Goal: Information Seeking & Learning: Learn about a topic

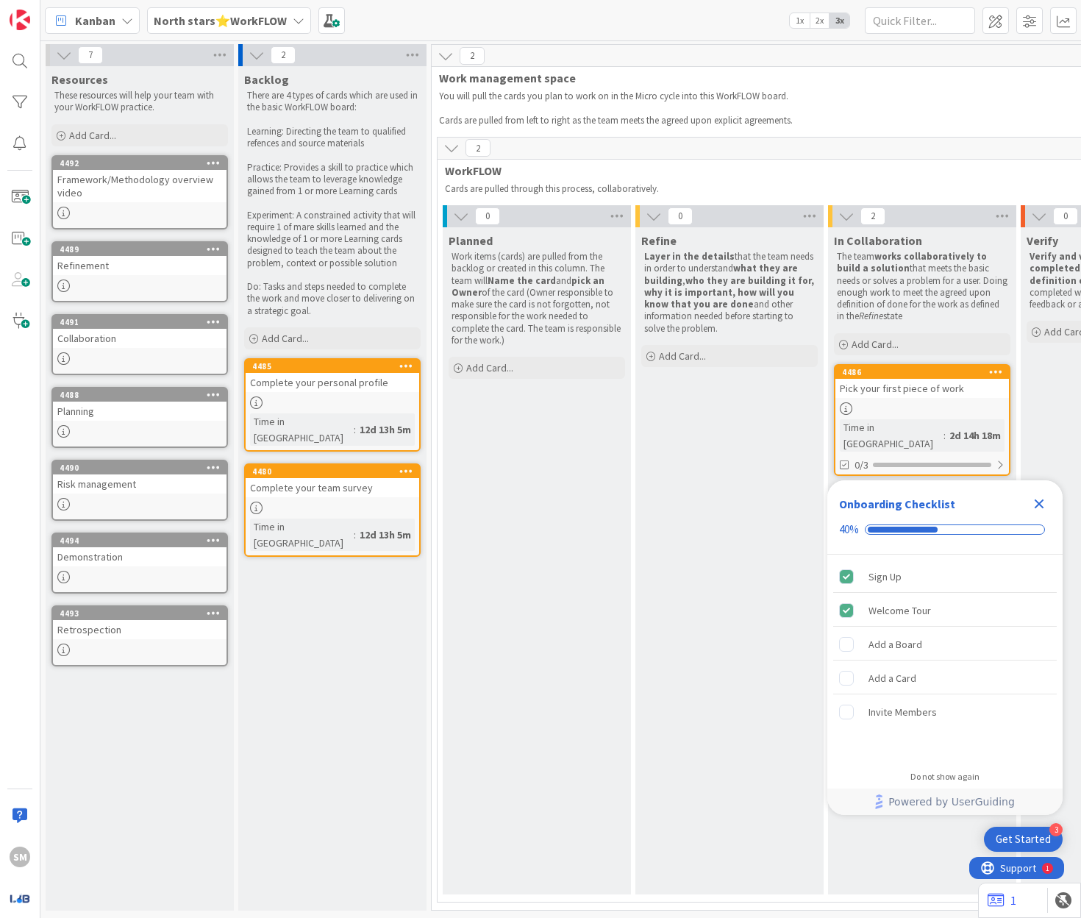
click at [145, 210] on div at bounding box center [140, 213] width 174 height 13
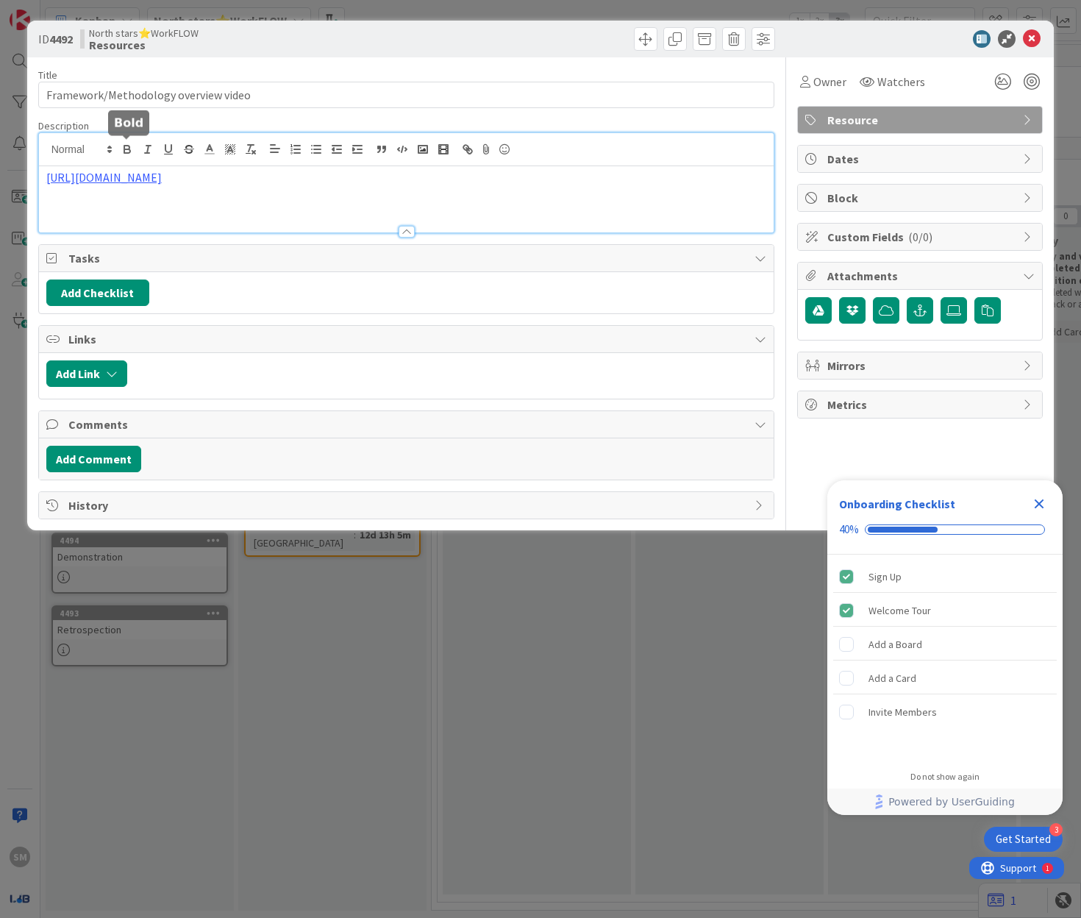
click at [133, 147] on div "[URL][DOMAIN_NAME]" at bounding box center [407, 182] width 736 height 99
click at [136, 184] on p "[URL][DOMAIN_NAME]" at bounding box center [406, 177] width 721 height 17
click at [136, 173] on link "[URL][DOMAIN_NAME]" at bounding box center [103, 177] width 115 height 15
click at [146, 198] on link "[URL][DOMAIN_NAME]" at bounding box center [108, 205] width 101 height 19
click at [391, 647] on div "ID 4492 North stars⭐WorkFLOW Resources Title 36 / 128 Framework/Methodology ove…" at bounding box center [540, 459] width 1081 height 918
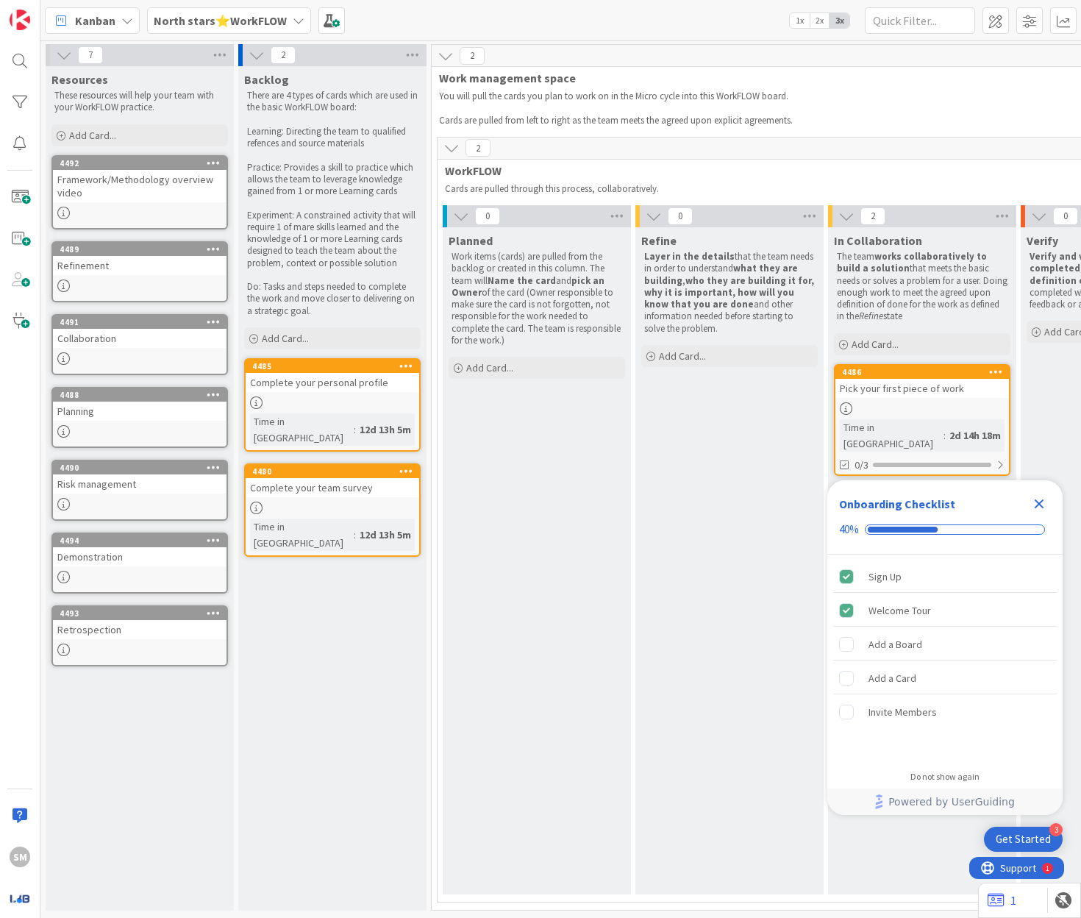
click at [116, 265] on div "Refinement" at bounding box center [140, 265] width 174 height 19
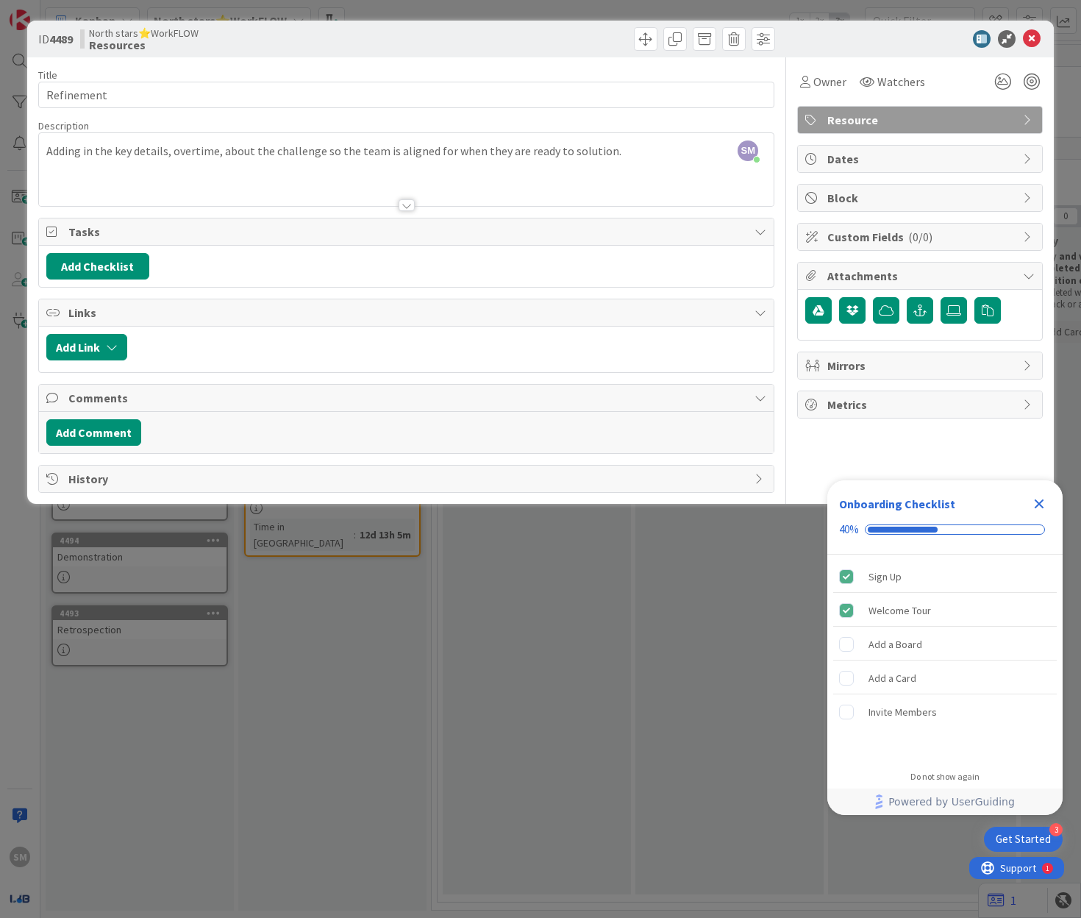
click at [377, 207] on div "Title 10 / 128 Refinement Description SM [PERSON_NAME] just joined Adding in th…" at bounding box center [406, 274] width 737 height 435
click at [404, 202] on div at bounding box center [407, 205] width 16 height 12
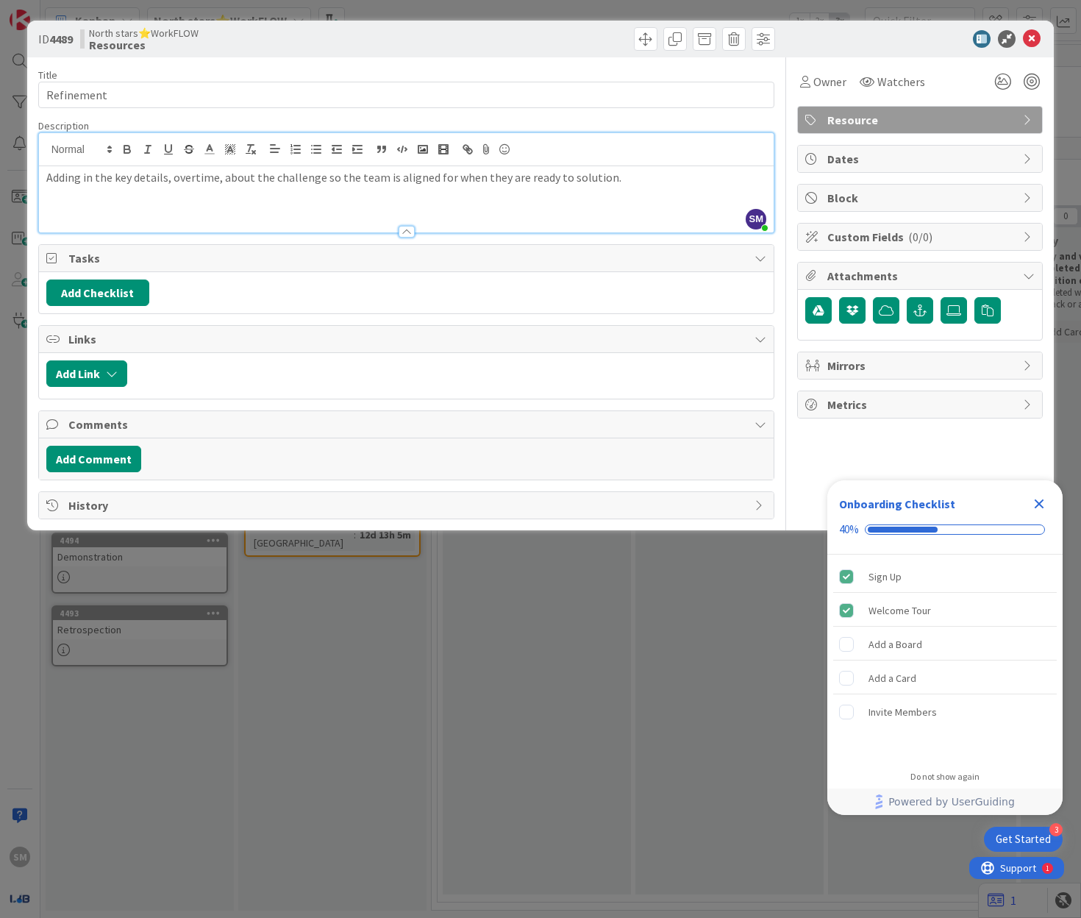
click at [416, 563] on div "ID 4489 North stars⭐WorkFLOW Resources Title 10 / 128 Refinement Description SM…" at bounding box center [540, 459] width 1081 height 918
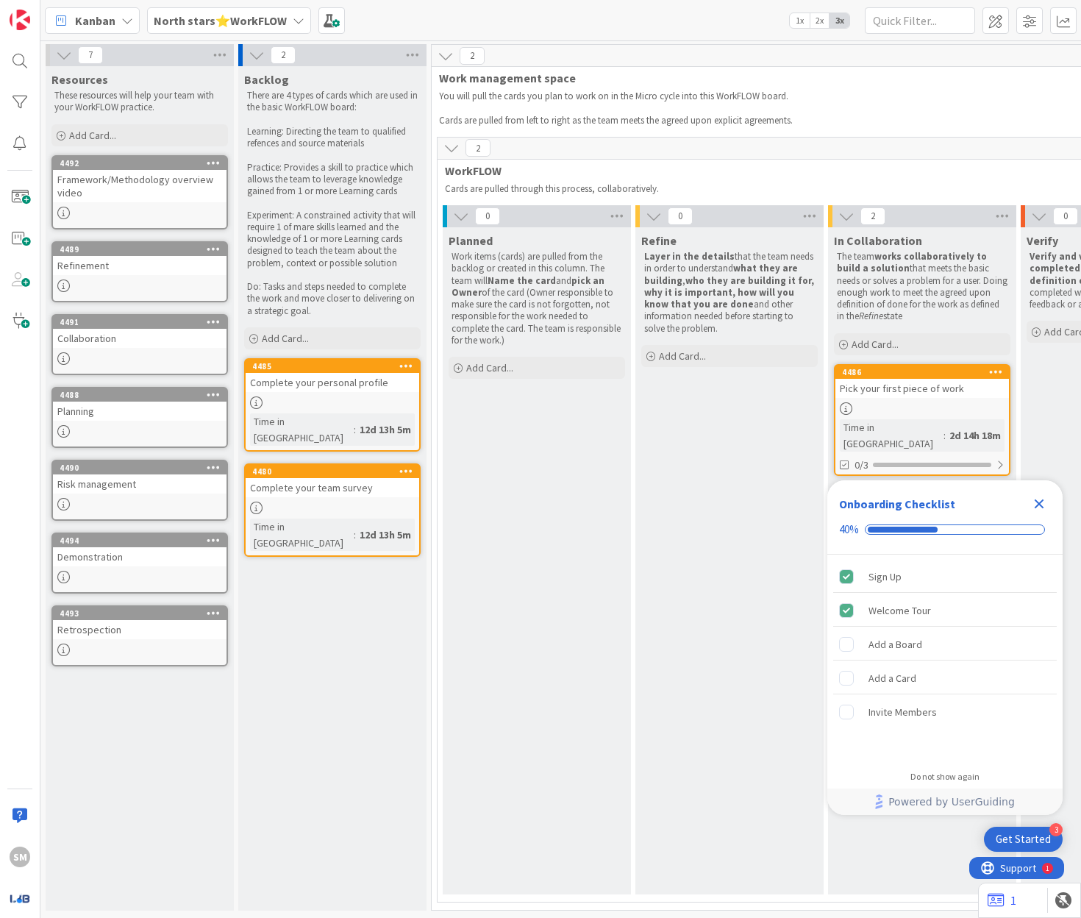
click at [115, 349] on link "4491 Collaboration" at bounding box center [139, 344] width 177 height 61
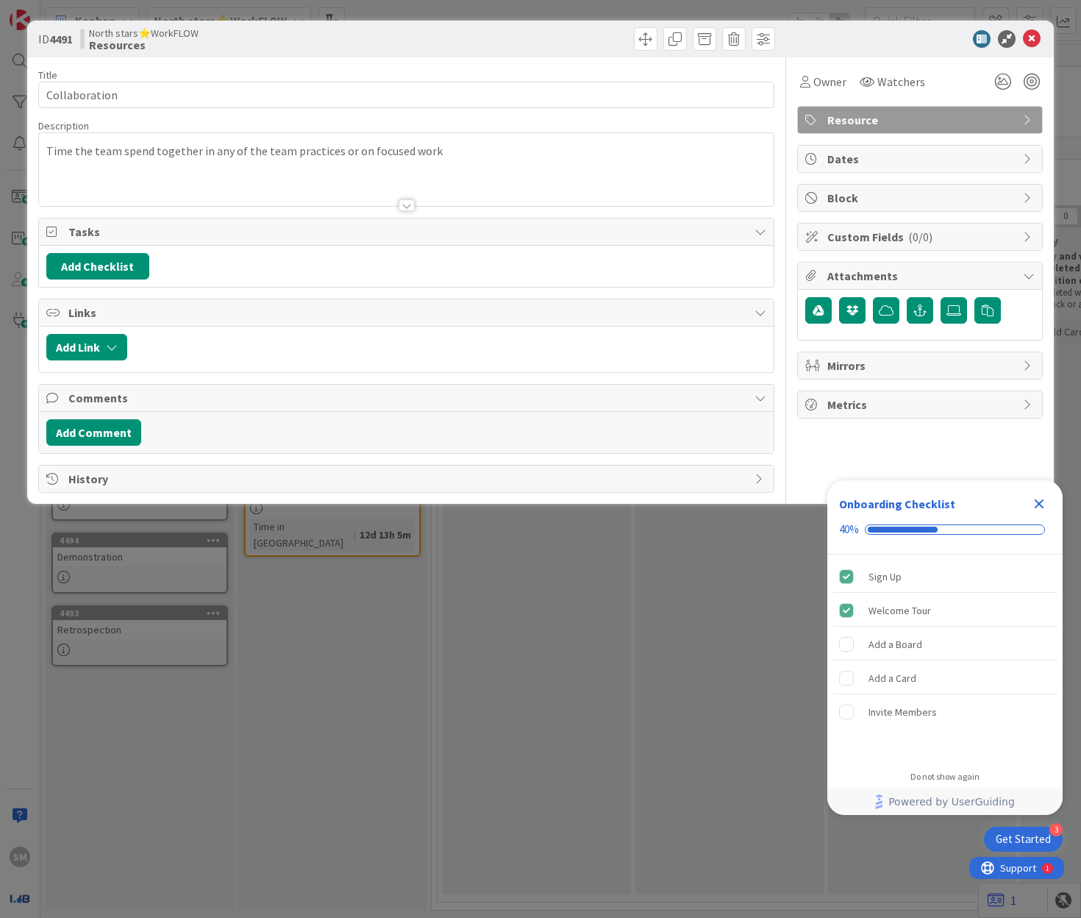
click at [378, 695] on div "ID 4491 North stars⭐WorkFLOW Resources Title 13 / 128 Collaboration Description…" at bounding box center [540, 459] width 1081 height 918
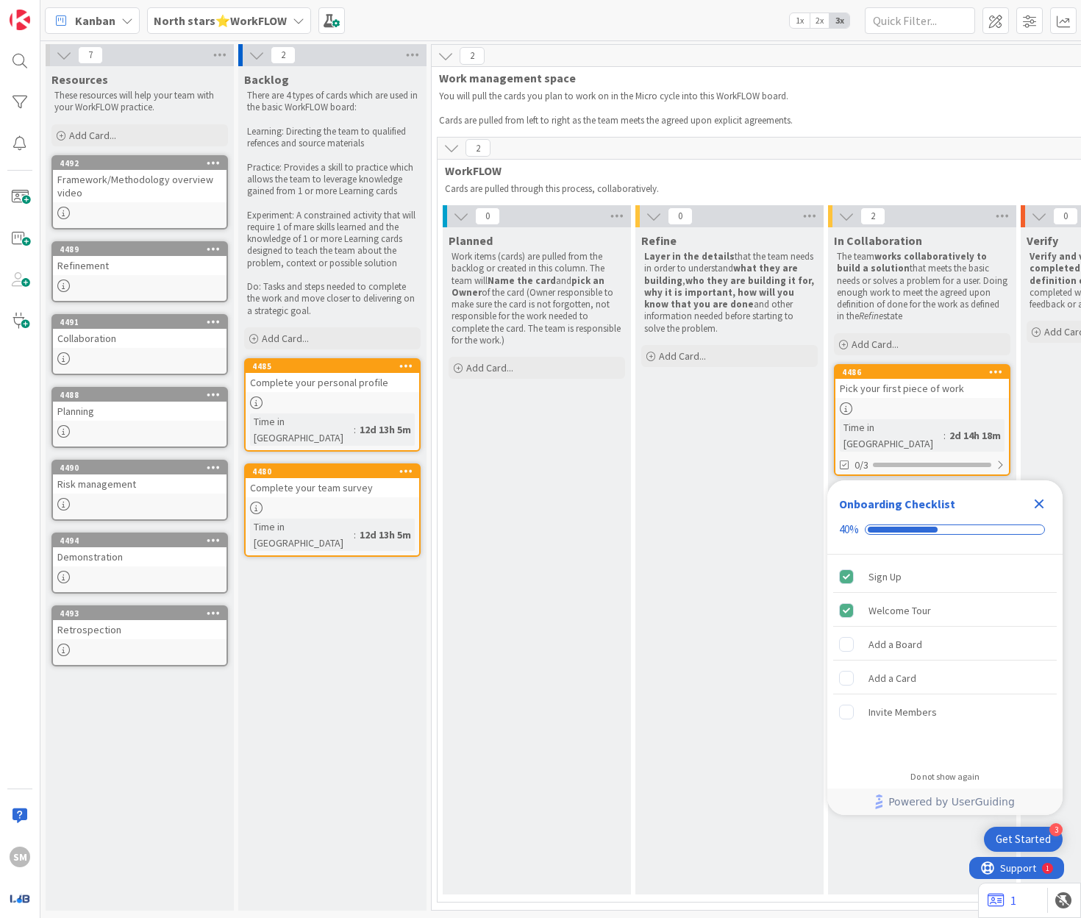
click at [146, 425] on div at bounding box center [140, 431] width 174 height 13
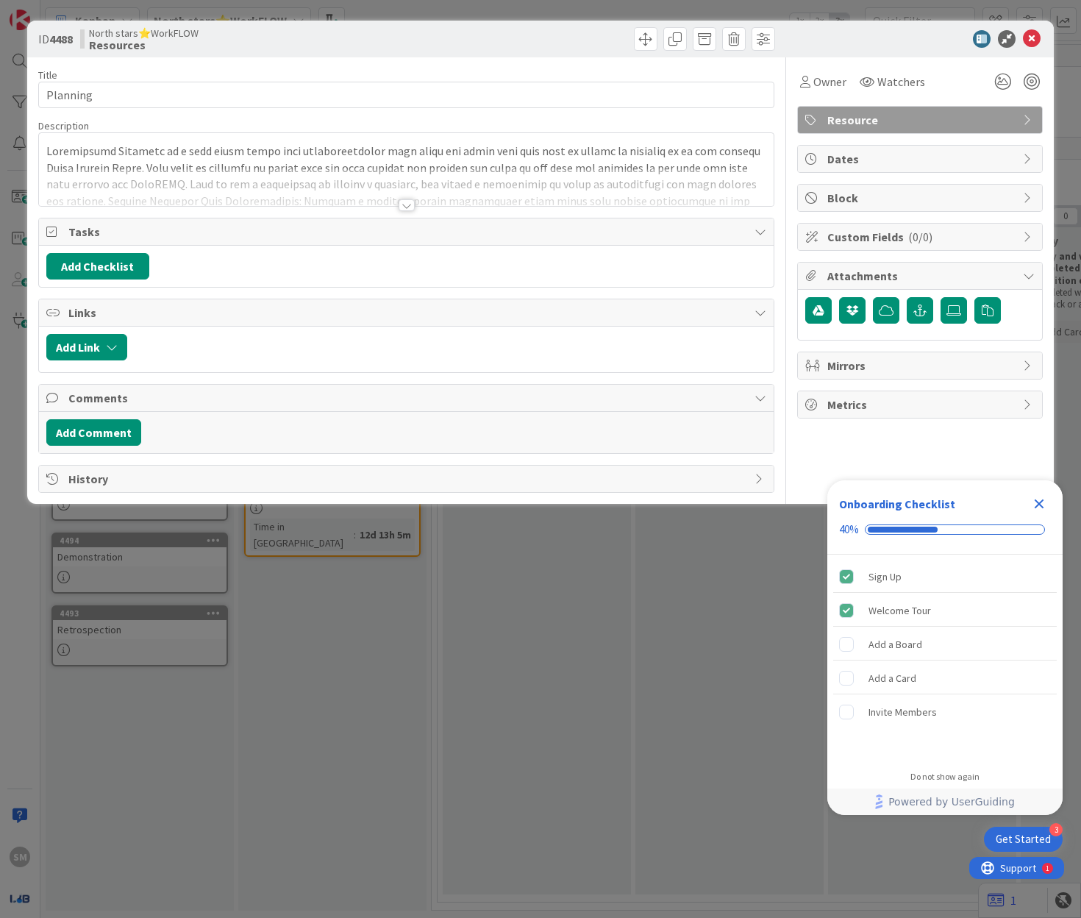
click at [392, 216] on div "Title 8 / 128 Planning Description Owner Watchers Resource Tasks Add Checklist …" at bounding box center [406, 274] width 737 height 435
click at [393, 207] on div "Title 8 / 128 Planning Description SM [PERSON_NAME] just joined Owner Watchers …" at bounding box center [406, 274] width 737 height 435
click at [408, 204] on div at bounding box center [407, 205] width 16 height 12
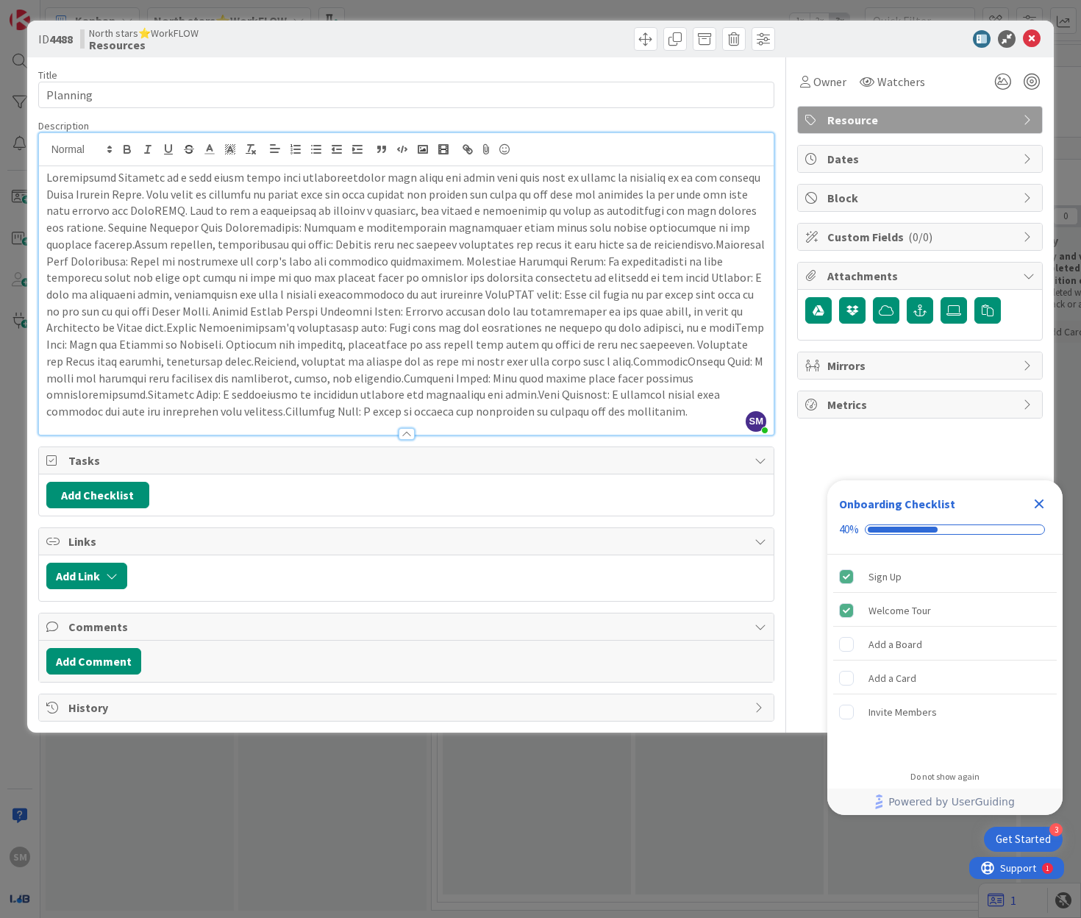
click at [370, 825] on div "ID 4488 North stars⭐WorkFLOW Resources Title 8 / 128 Planning Description SM [P…" at bounding box center [540, 459] width 1081 height 918
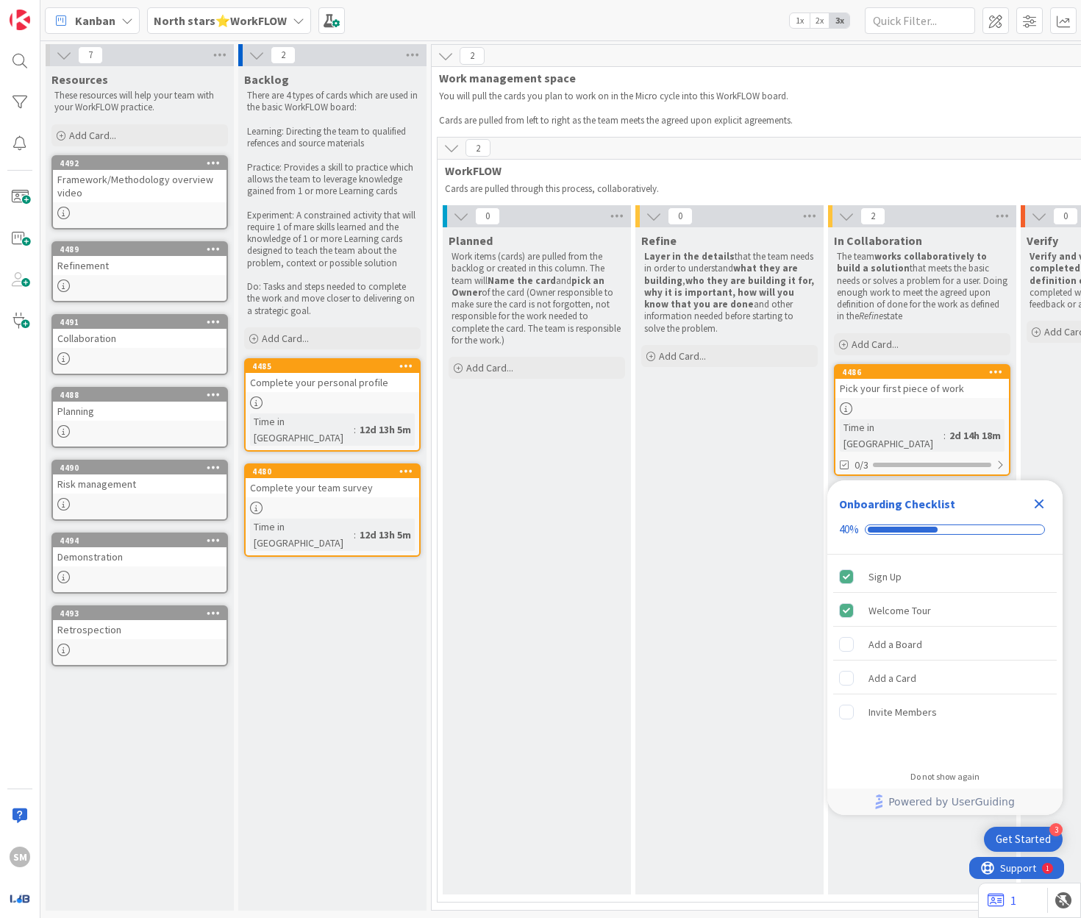
click at [131, 573] on div at bounding box center [140, 577] width 174 height 13
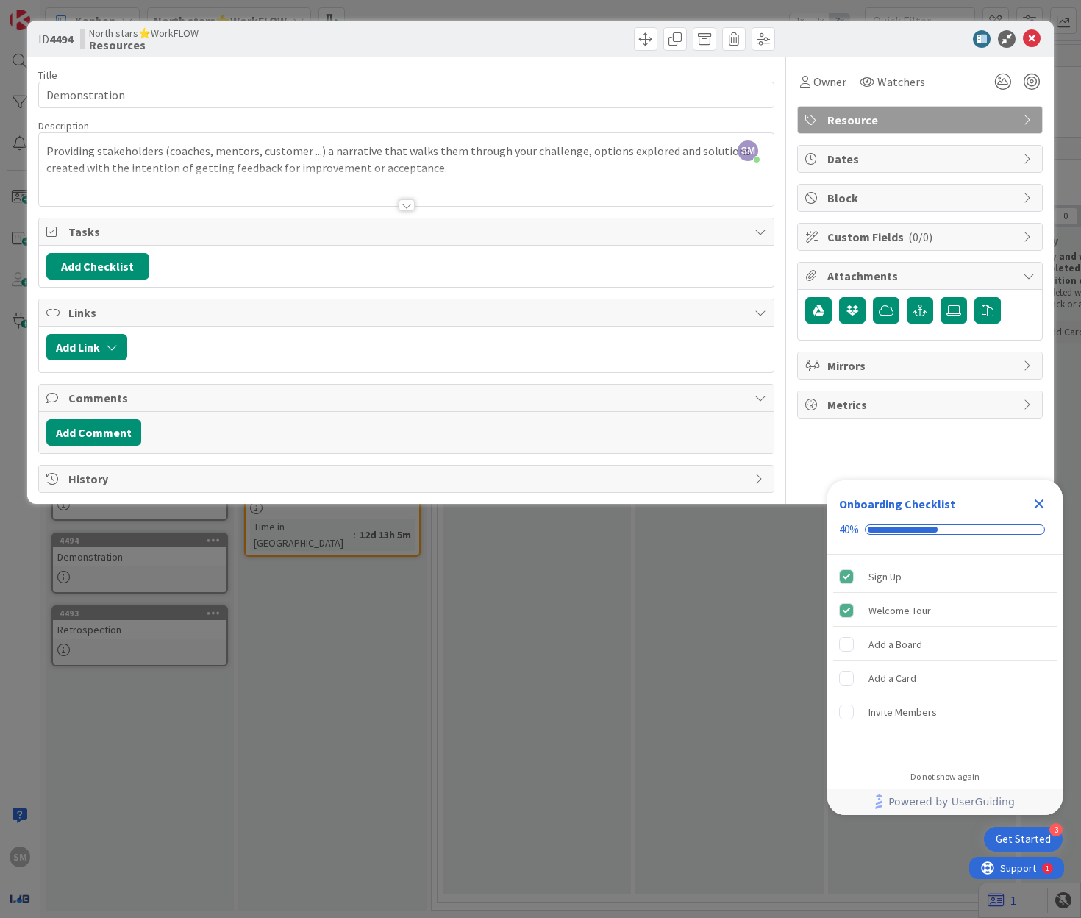
click at [408, 204] on div at bounding box center [407, 205] width 16 height 12
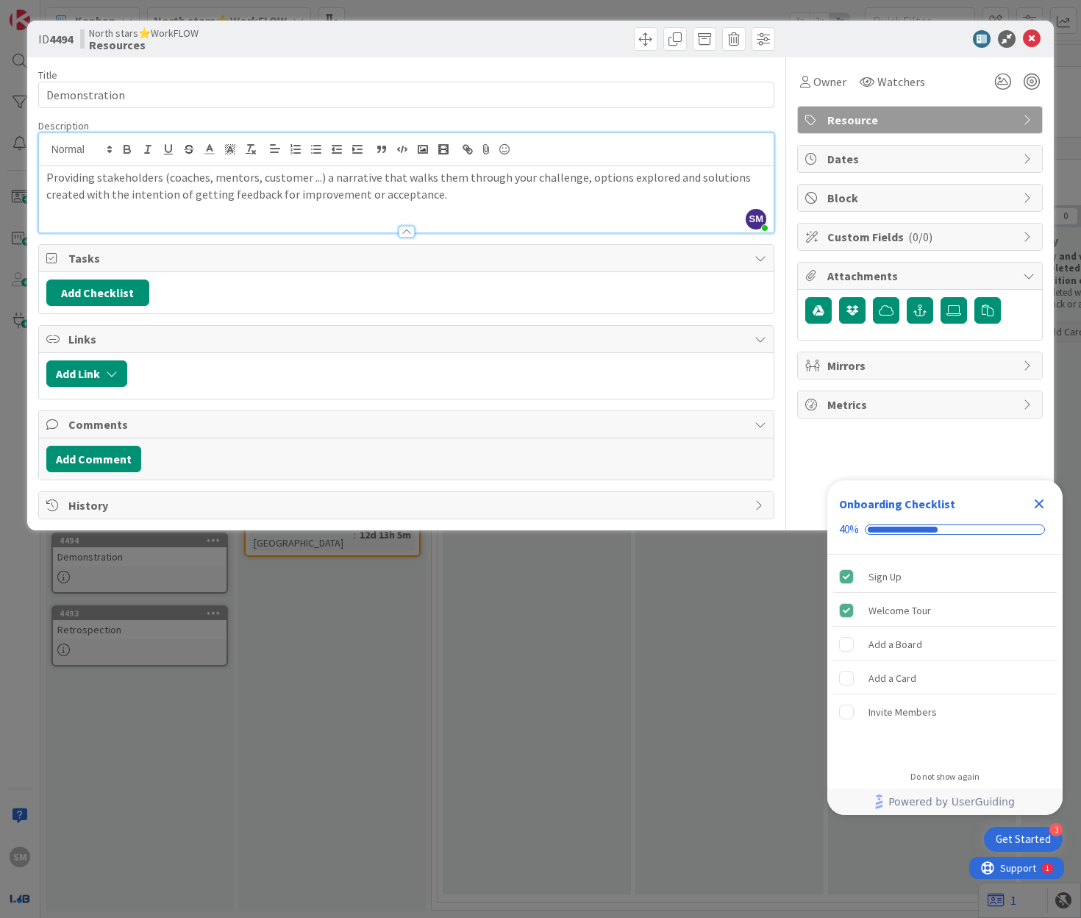
click at [413, 729] on div "ID 4494 North stars⭐WorkFLOW Resources Title 13 / 128 Demonstration Description…" at bounding box center [540, 459] width 1081 height 918
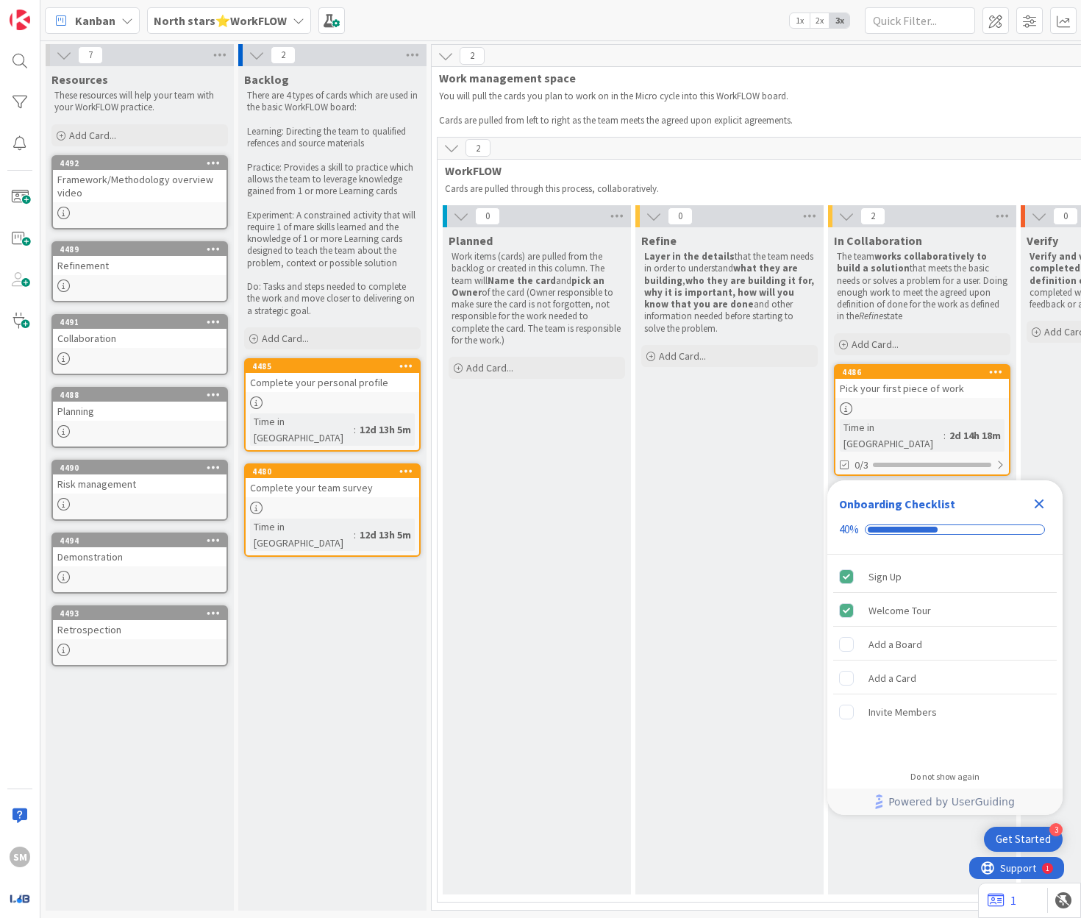
click at [132, 283] on div at bounding box center [140, 285] width 174 height 13
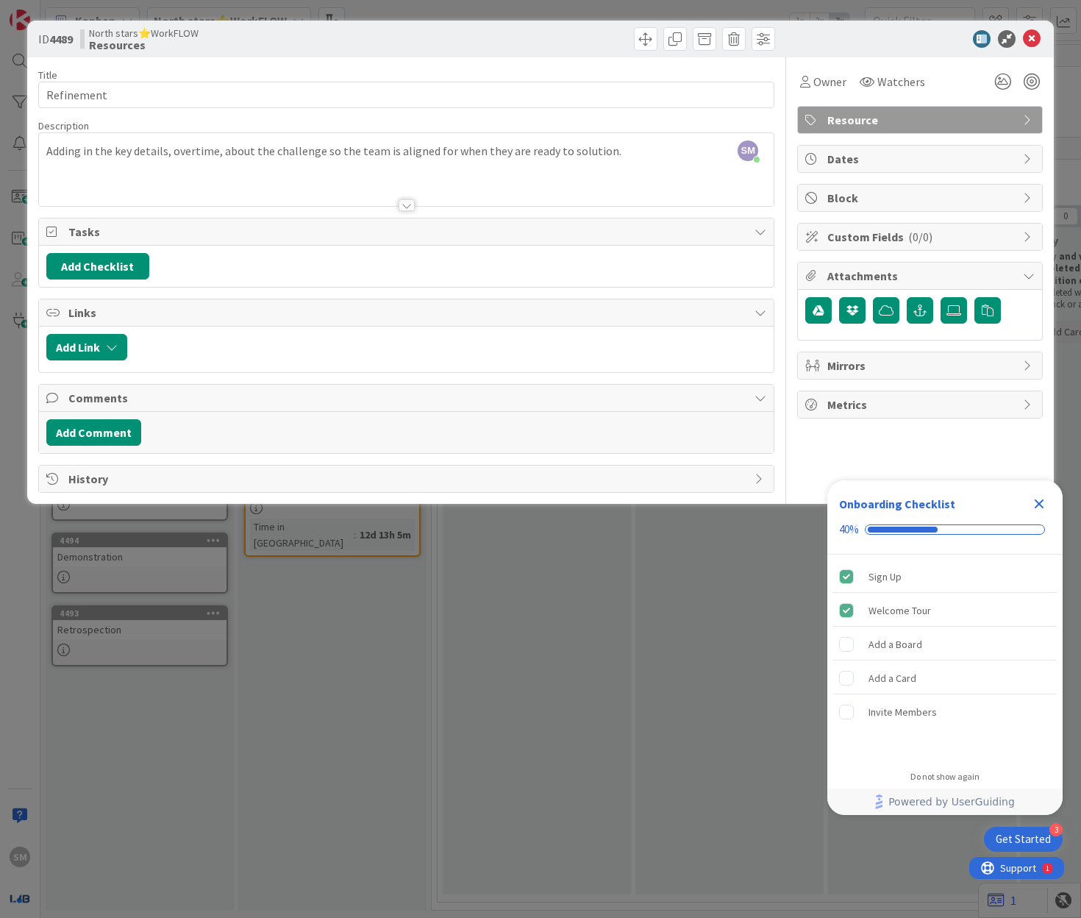
click at [321, 589] on div "ID 4489 North stars⭐WorkFLOW Resources Title 10 / 128 Refinement Description SM…" at bounding box center [540, 459] width 1081 height 918
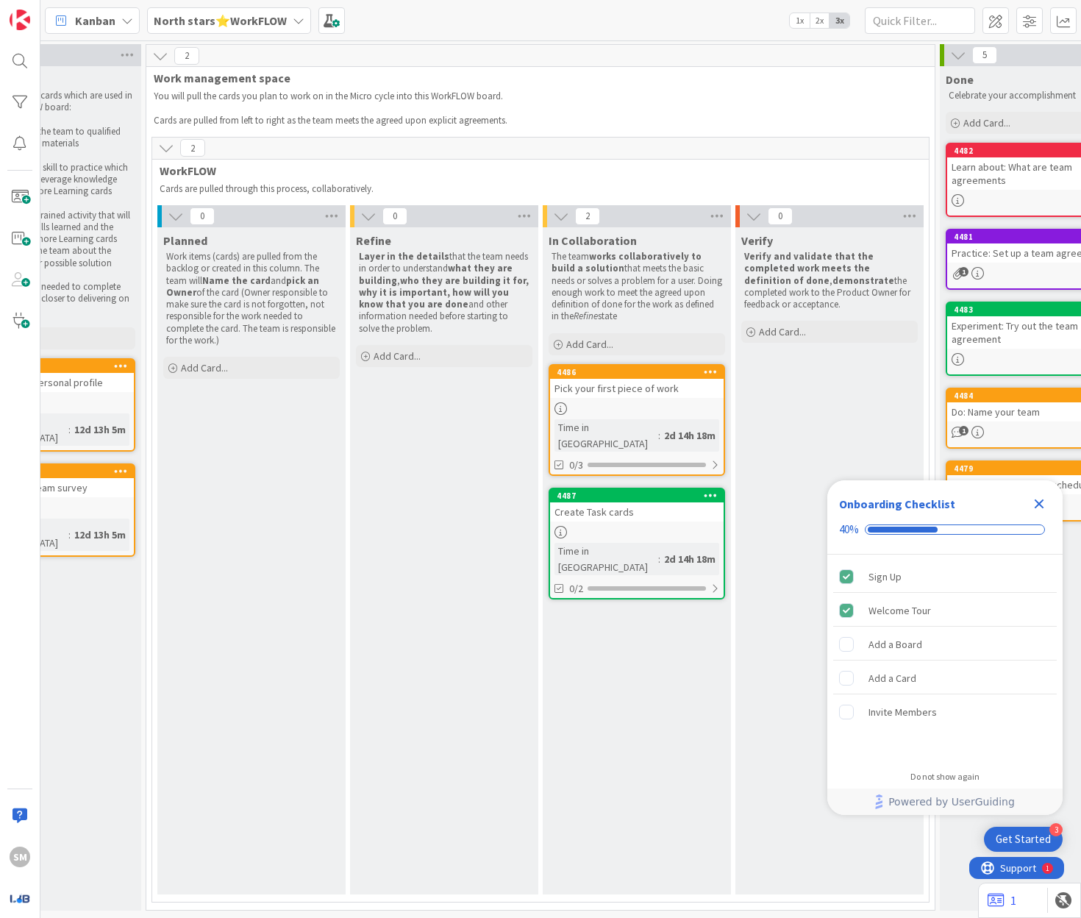
scroll to position [0, 424]
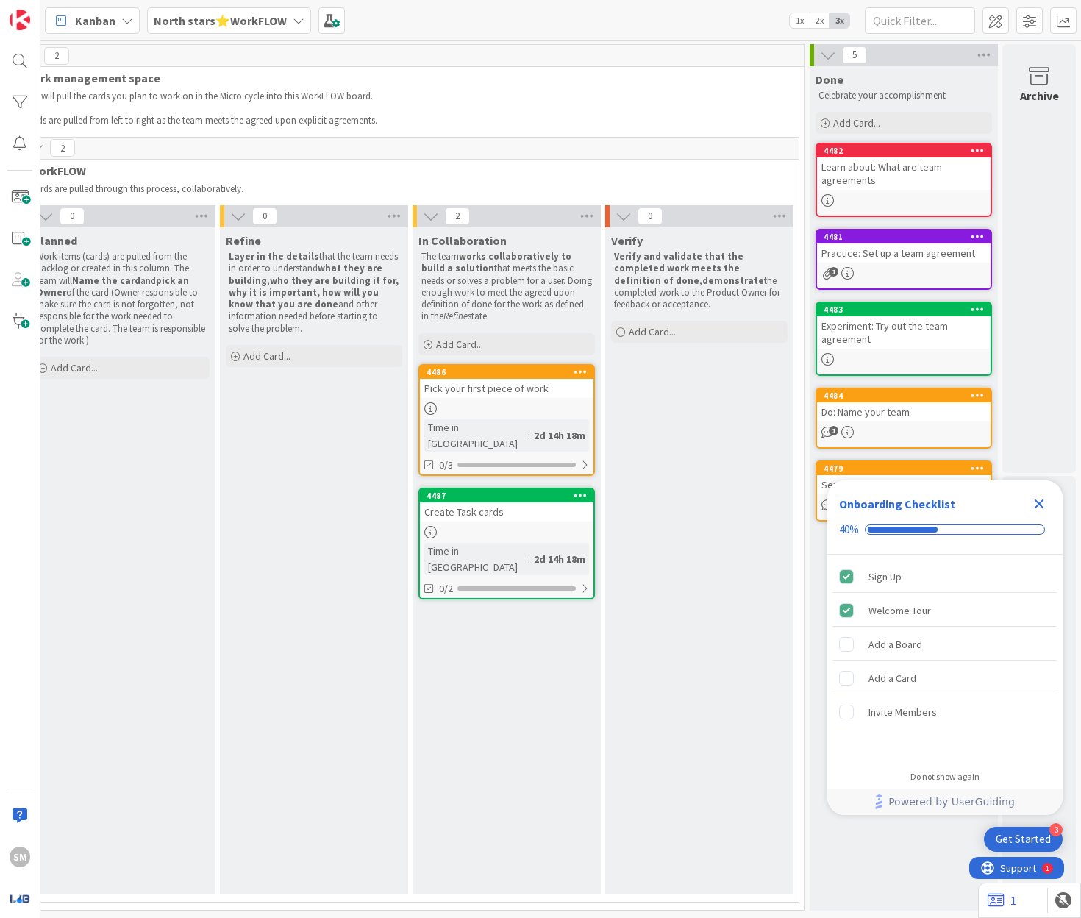
click at [1039, 505] on icon "Close Checklist" at bounding box center [1040, 504] width 10 height 10
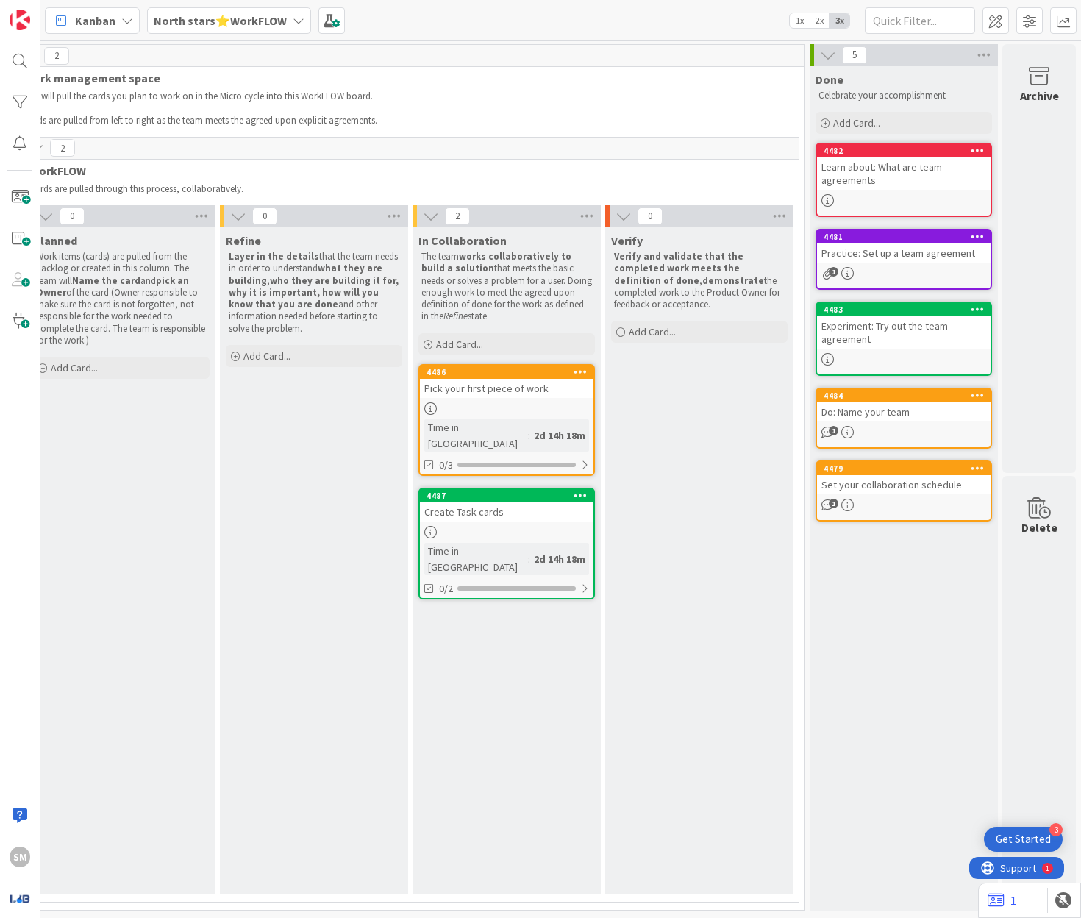
scroll to position [0, 0]
click at [555, 526] on div at bounding box center [507, 532] width 174 height 13
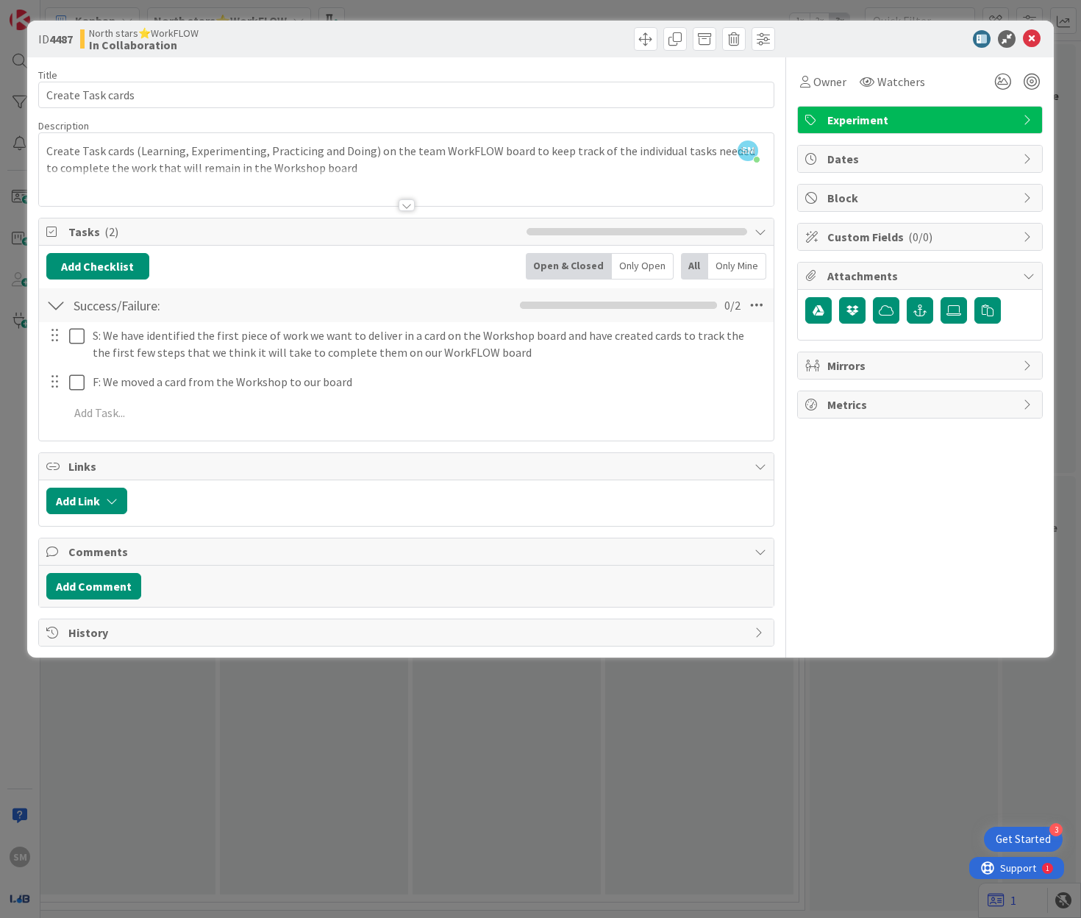
click at [471, 720] on div "ID 4487 North stars⭐WorkFLOW In Collaboration Title 17 / 128 Create Task cards …" at bounding box center [540, 459] width 1081 height 918
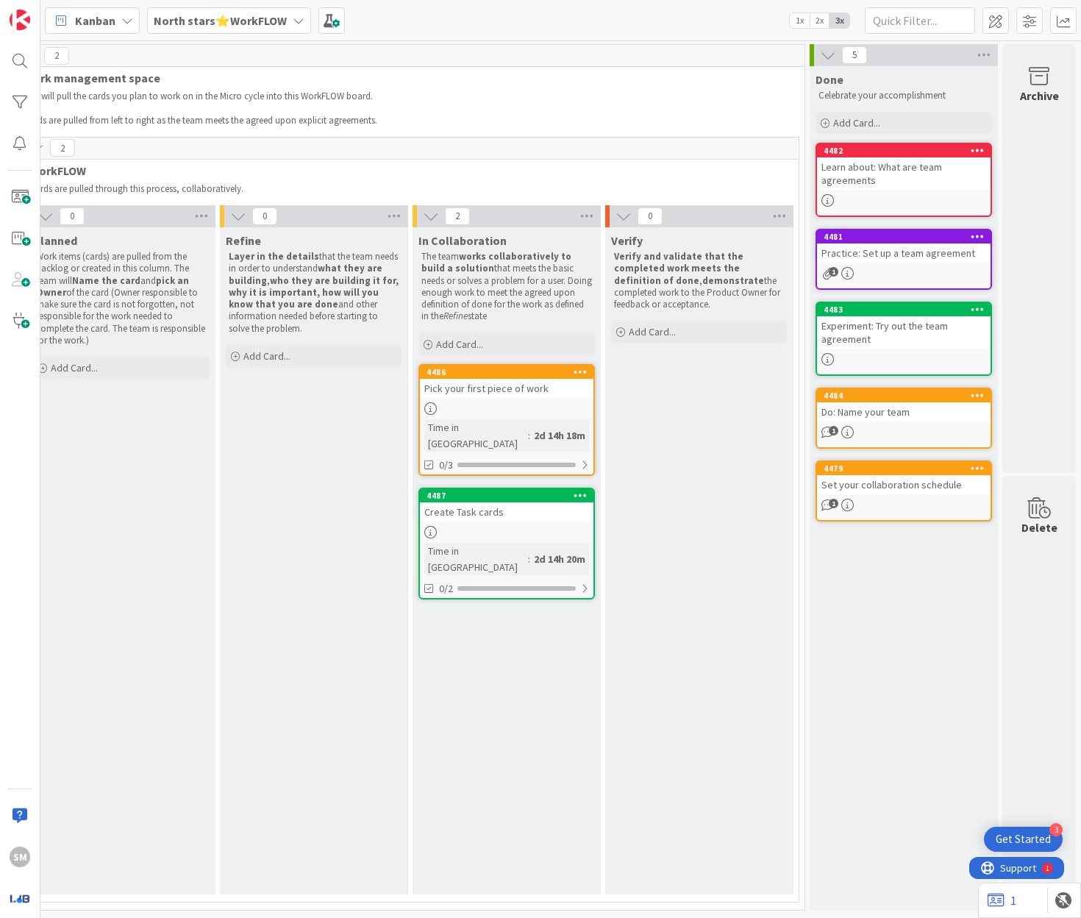
click at [454, 419] on div "Time in Column : 2d 14h 18m" at bounding box center [506, 435] width 165 height 32
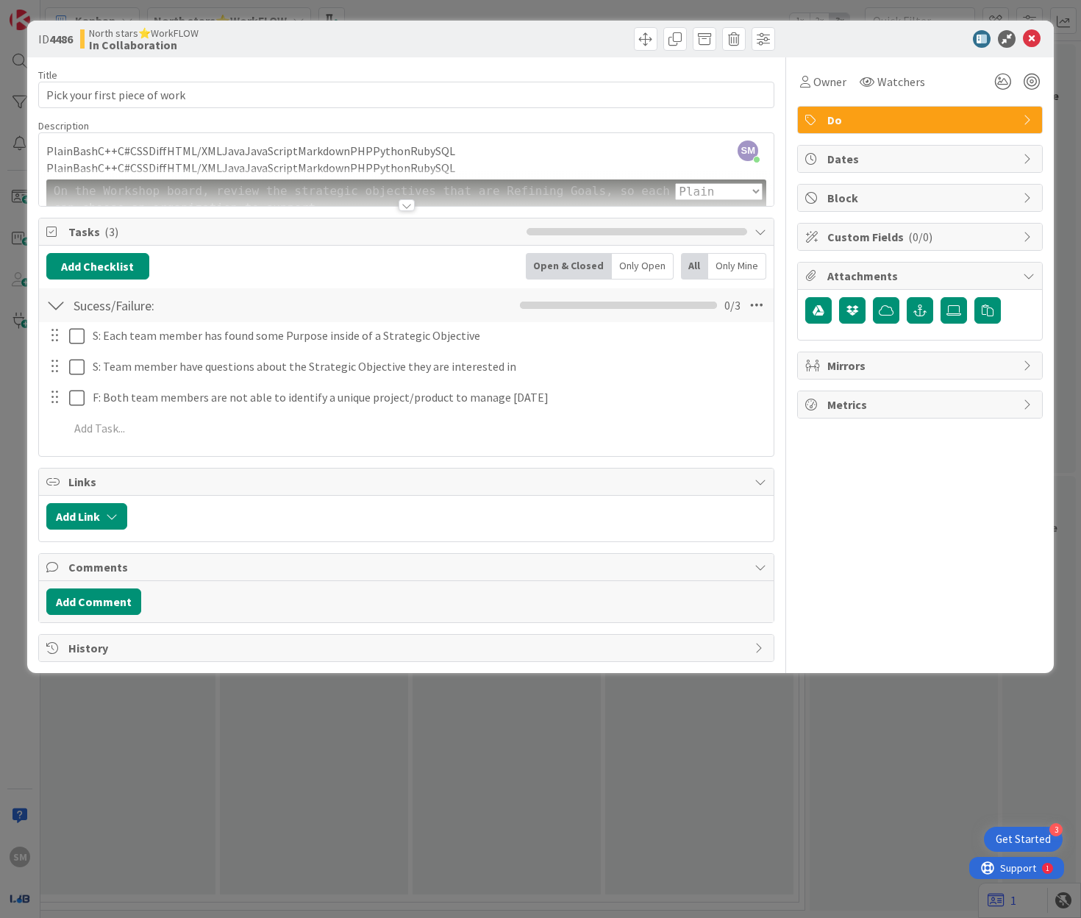
click at [436, 735] on div "ID 4486 North stars⭐WorkFLOW In Collaboration Title 29 / 128 Pick your first pi…" at bounding box center [540, 459] width 1081 height 918
